Goal: Transaction & Acquisition: Subscribe to service/newsletter

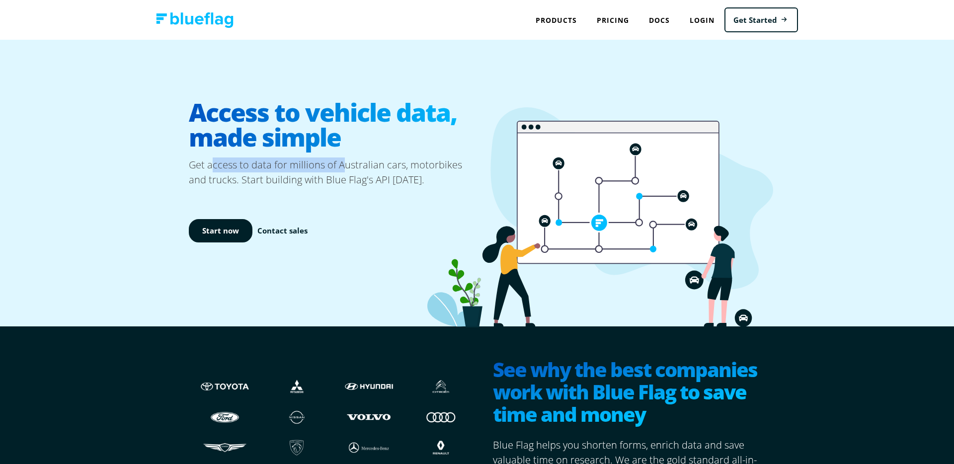
drag, startPoint x: 215, startPoint y: 164, endPoint x: 341, endPoint y: 170, distance: 126.3
click at [341, 170] on p "Get access to data for millions of Australian cars, motorbikes and trucks. Star…" at bounding box center [333, 172] width 288 height 30
click at [342, 179] on p "Get access to data for millions of Australian cars, motorbikes and trucks. Star…" at bounding box center [333, 172] width 288 height 30
drag, startPoint x: 212, startPoint y: 164, endPoint x: 320, endPoint y: 168, distance: 108.9
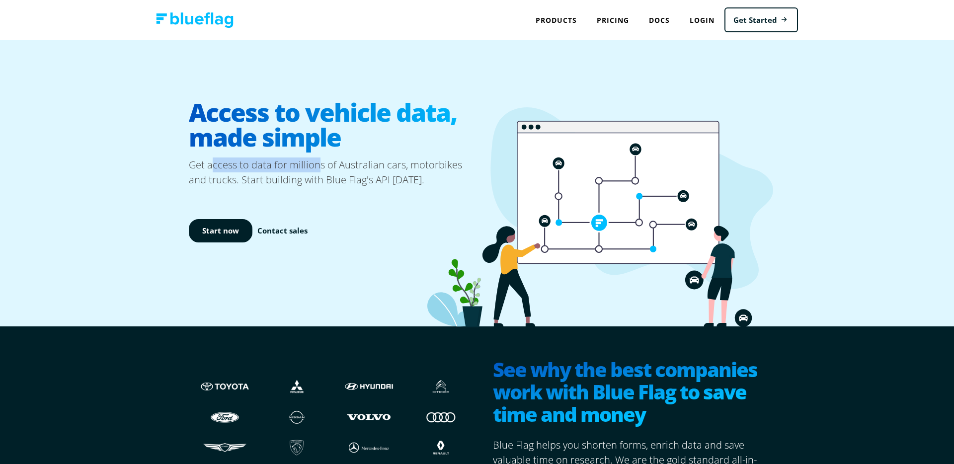
click at [320, 168] on p "Get access to data for millions of Australian cars, motorbikes and trucks. Star…" at bounding box center [333, 172] width 288 height 30
click at [305, 167] on p "Get access to data for millions of Australian cars, motorbikes and trucks. Star…" at bounding box center [333, 172] width 288 height 30
drag, startPoint x: 305, startPoint y: 167, endPoint x: 344, endPoint y: 165, distance: 39.3
click at [305, 167] on p "Get access to data for millions of Australian cars, motorbikes and trucks. Star…" at bounding box center [333, 172] width 288 height 30
click at [344, 165] on p "Get access to data for millions of Australian cars, motorbikes and trucks. Star…" at bounding box center [333, 172] width 288 height 30
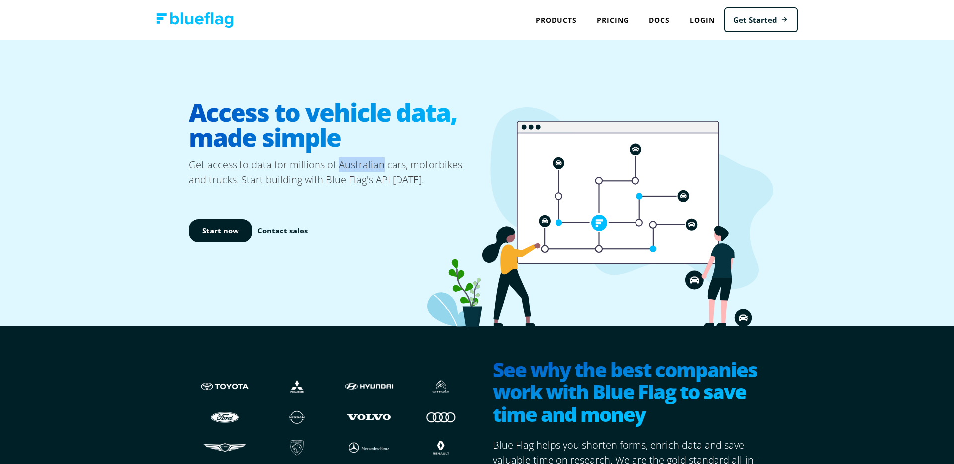
click at [344, 165] on p "Get access to data for millions of Australian cars, motorbikes and trucks. Star…" at bounding box center [333, 172] width 288 height 30
drag, startPoint x: 191, startPoint y: 166, endPoint x: 242, endPoint y: 183, distance: 54.4
click at [242, 183] on p "Get access to data for millions of Australian cars, motorbikes and trucks. Star…" at bounding box center [333, 172] width 288 height 30
copy p "Get access to data for millions of Australian cars, motorbikes and trucks."
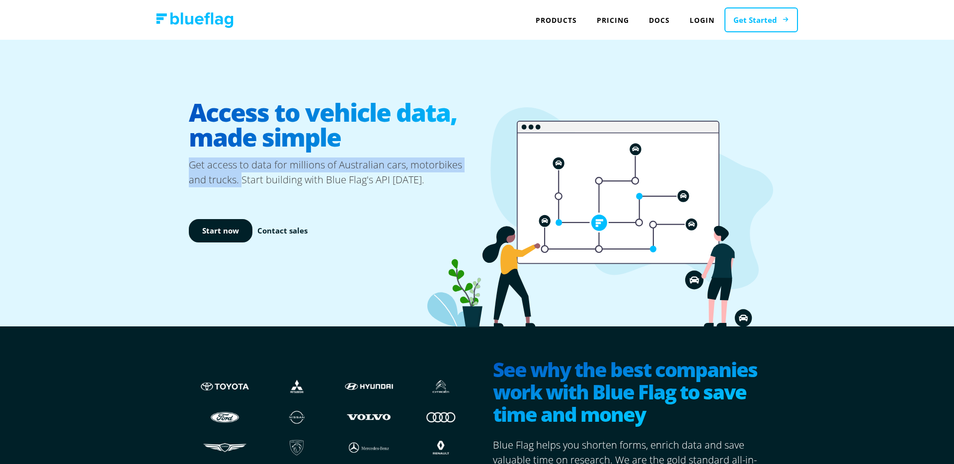
click at [768, 19] on link "Get Started" at bounding box center [761, 19] width 74 height 25
